Goal: Transaction & Acquisition: Purchase product/service

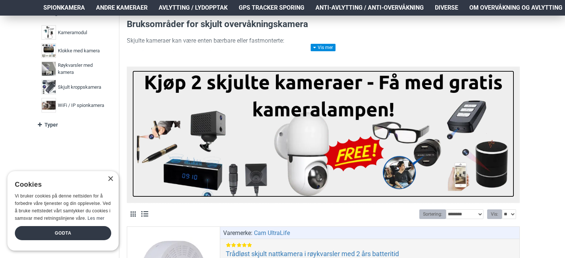
click at [462, 114] on img at bounding box center [323, 133] width 382 height 126
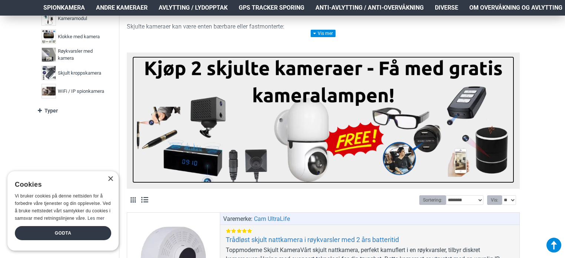
scroll to position [276, 0]
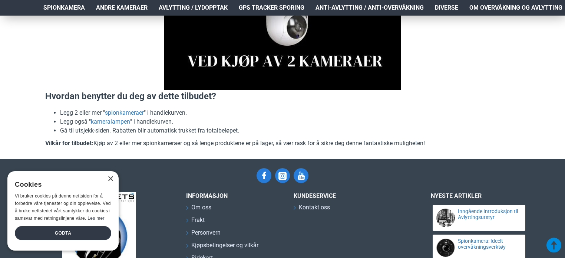
scroll to position [216, 0]
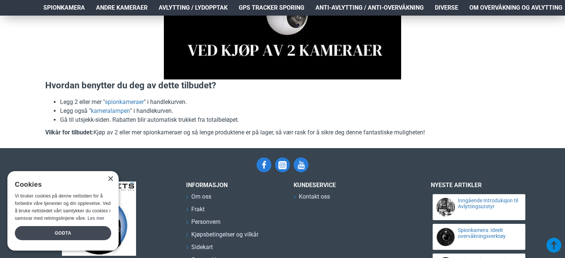
click at [58, 232] on div "Godta" at bounding box center [63, 233] width 96 height 14
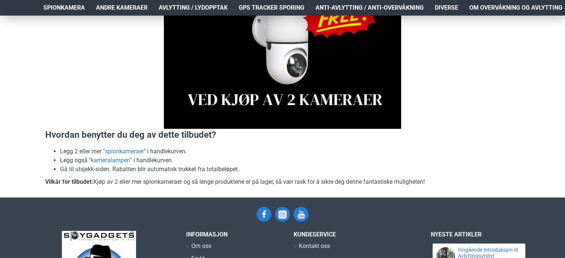
scroll to position [111, 0]
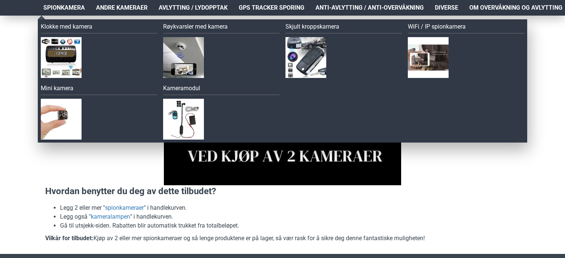
click at [57, 6] on span "Spionkamera" at bounding box center [64, 7] width 42 height 9
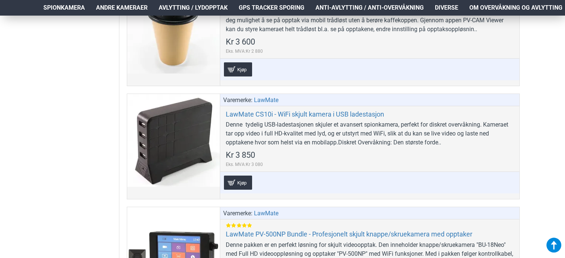
scroll to position [1380, 0]
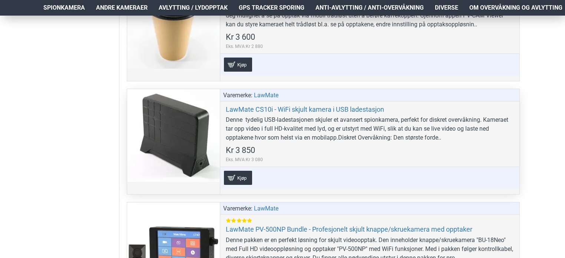
click at [192, 139] on div at bounding box center [173, 135] width 93 height 93
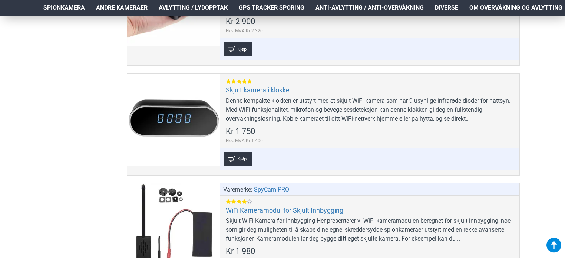
scroll to position [3927, 0]
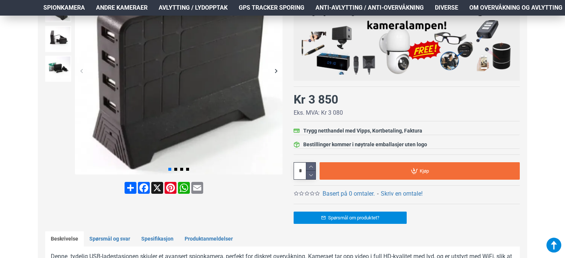
scroll to position [209, 0]
